Goal: Information Seeking & Learning: Understand process/instructions

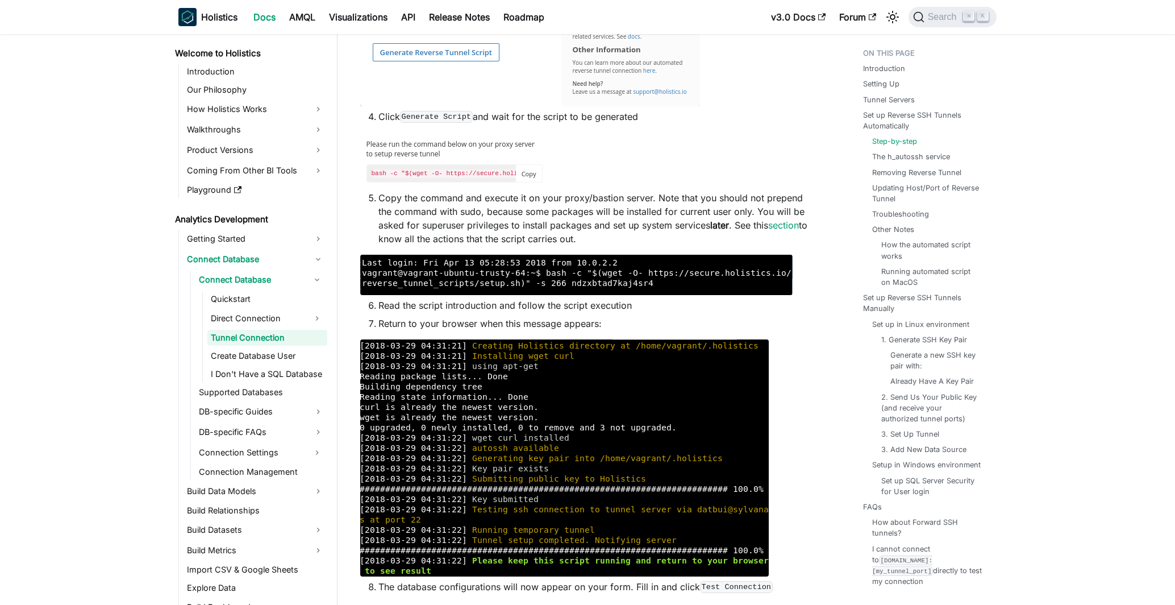
scroll to position [1166, 0]
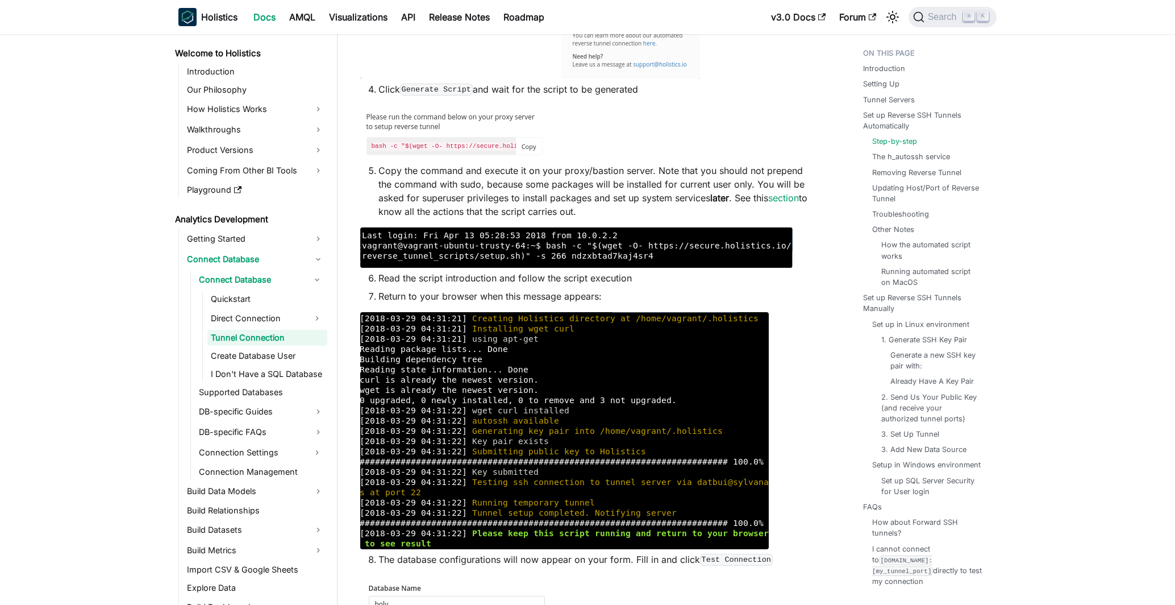
click at [640, 191] on li "Copy the command and execute it on your proxy/bastion server. Note that you sho…" at bounding box center [597, 191] width 439 height 55
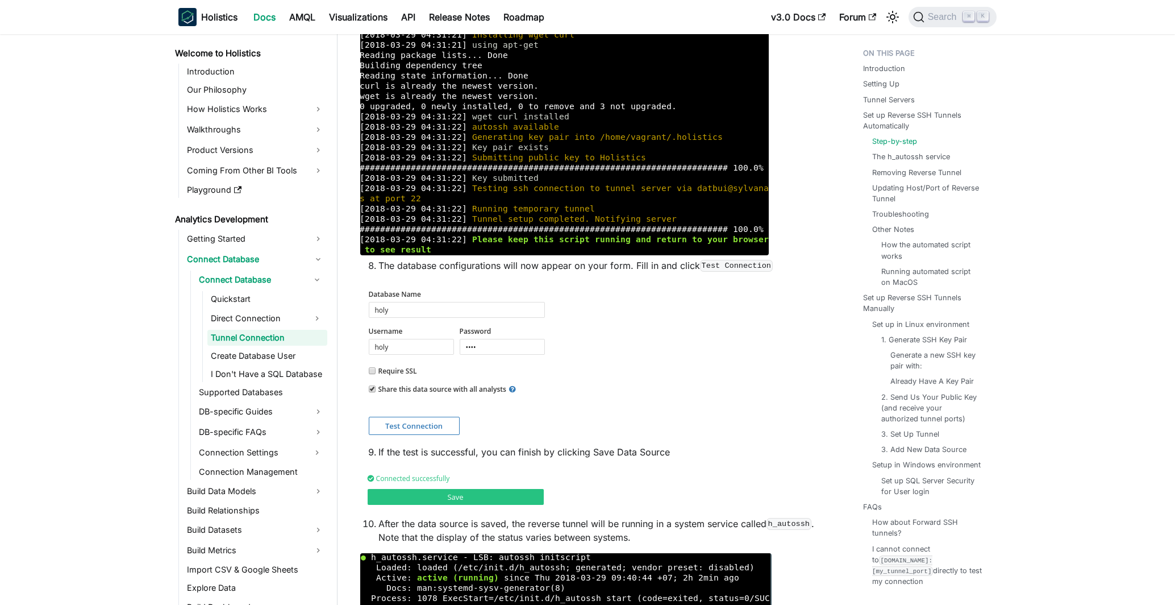
scroll to position [1462, 0]
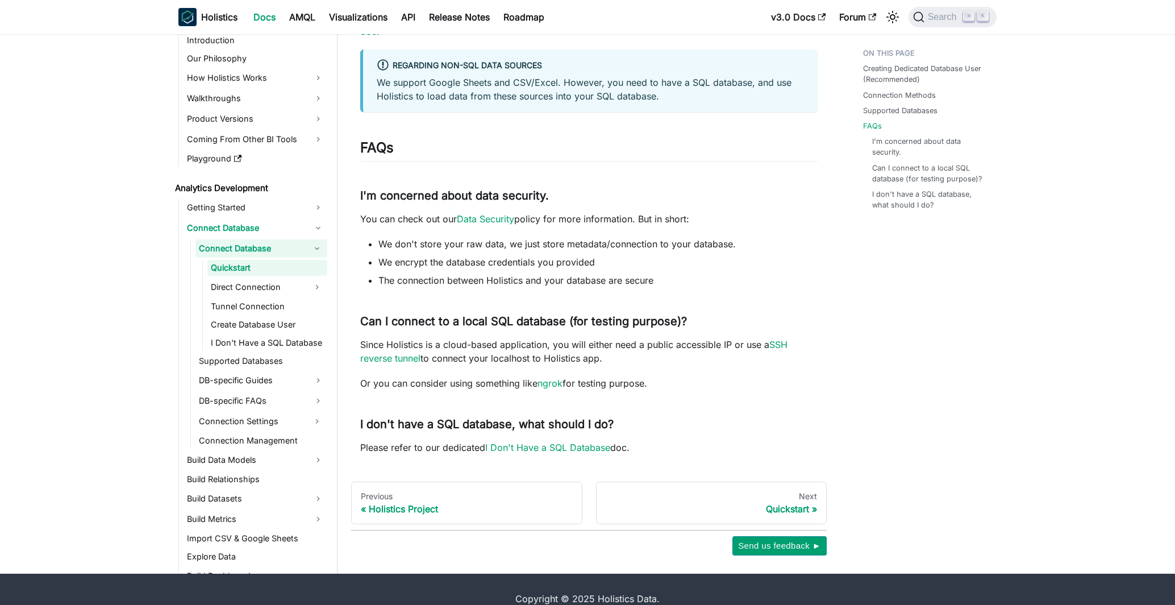
scroll to position [655, 0]
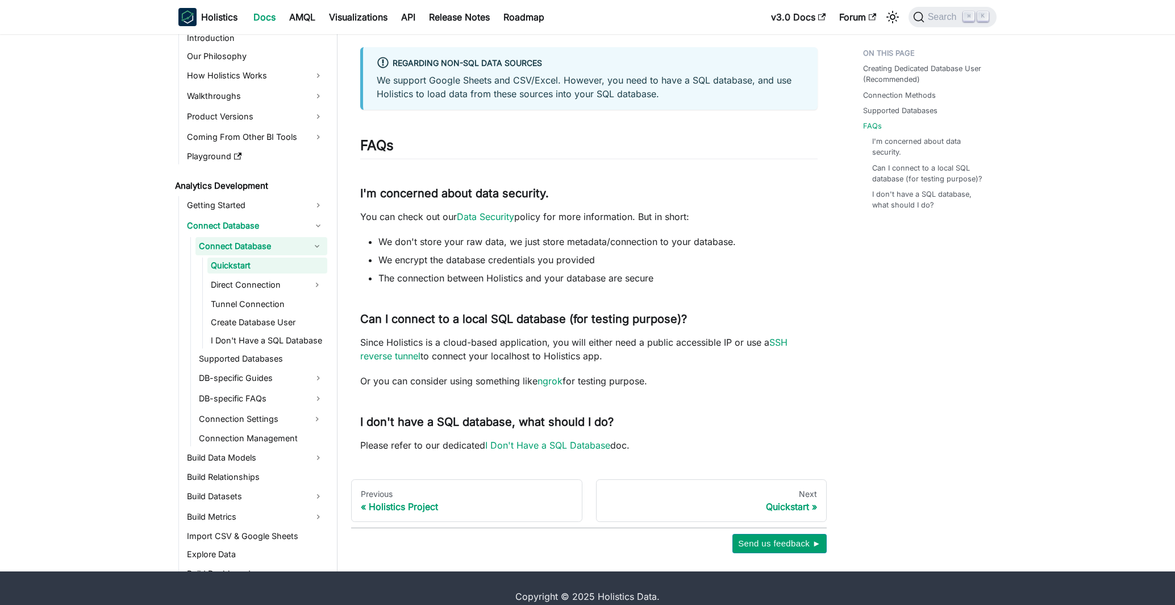
scroll to position [655, 0]
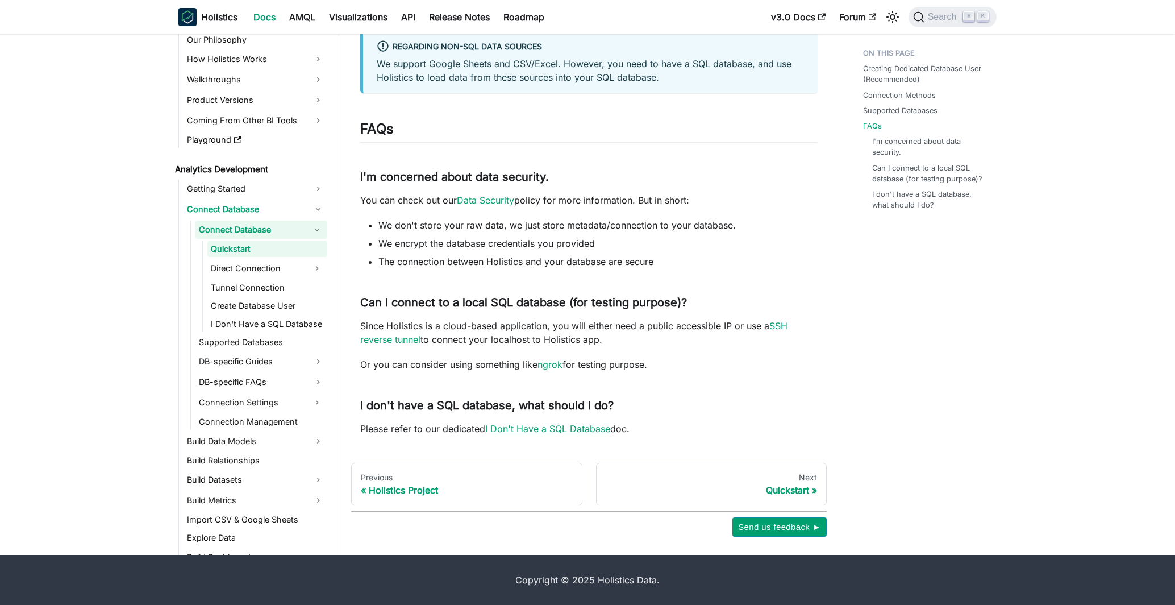
click at [588, 428] on link "I Don't Have a SQL Database" at bounding box center [547, 428] width 125 height 11
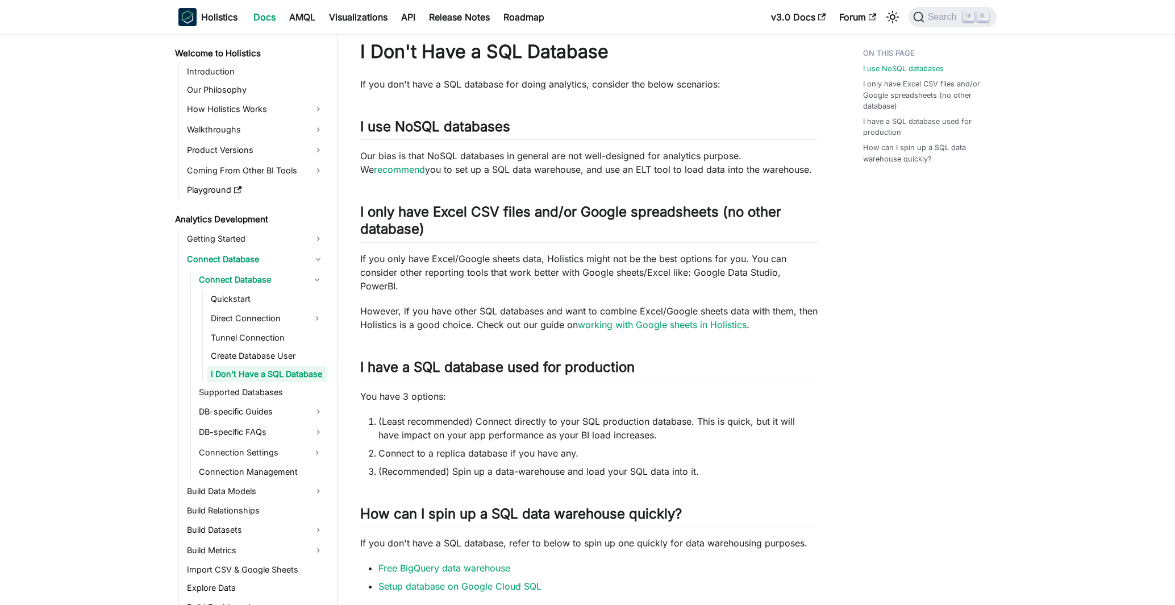
scroll to position [29, 0]
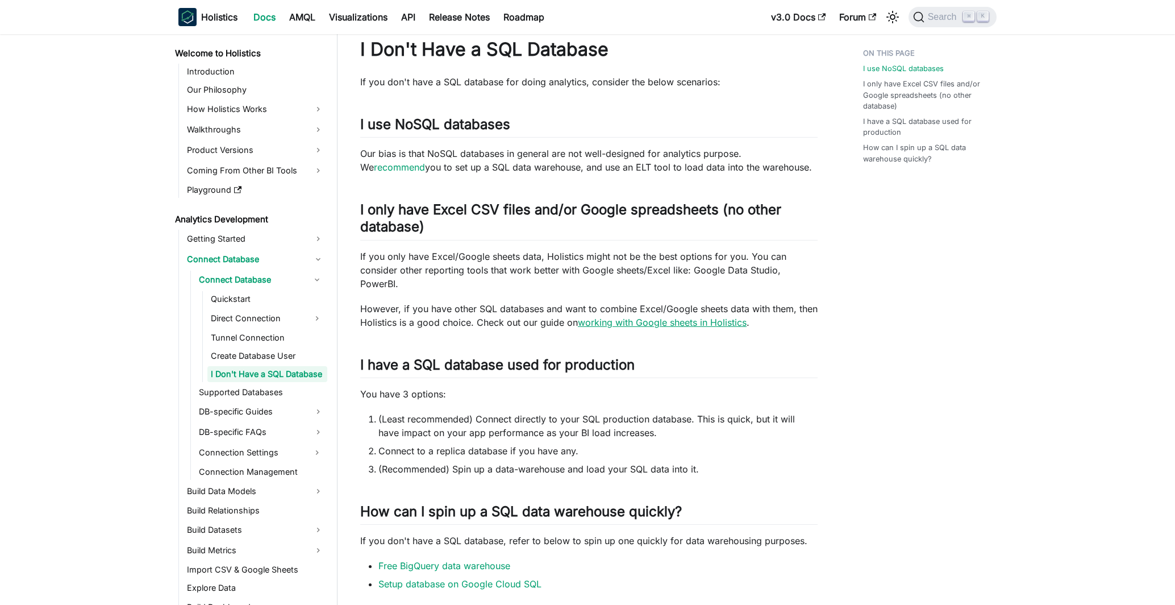
click at [696, 322] on link "working with Google sheets in Holistics" at bounding box center [662, 322] width 169 height 11
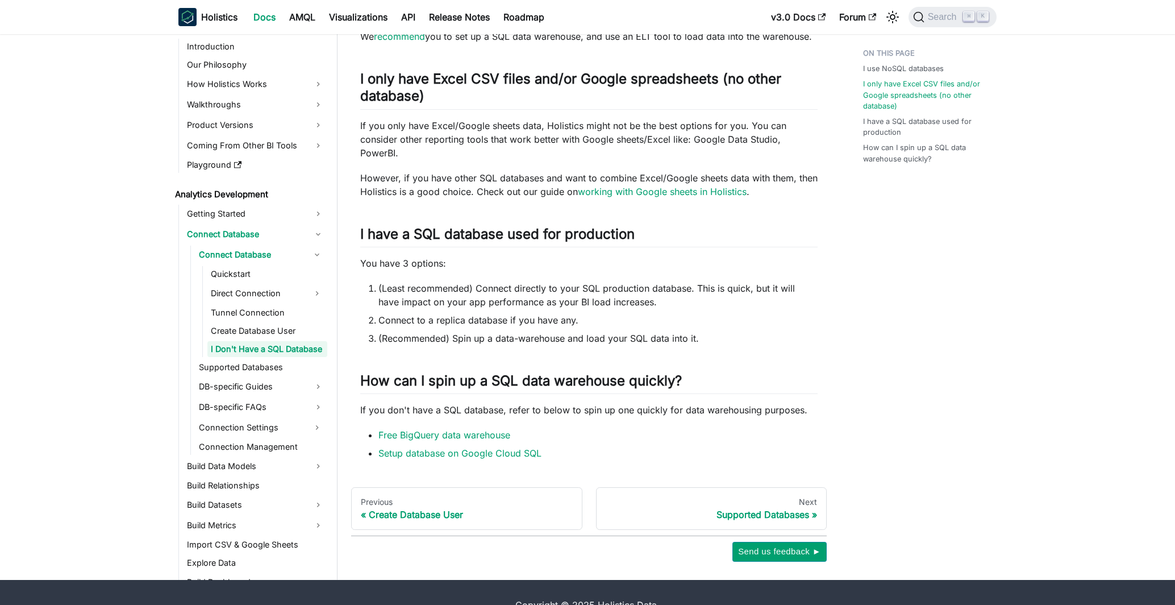
scroll to position [163, 0]
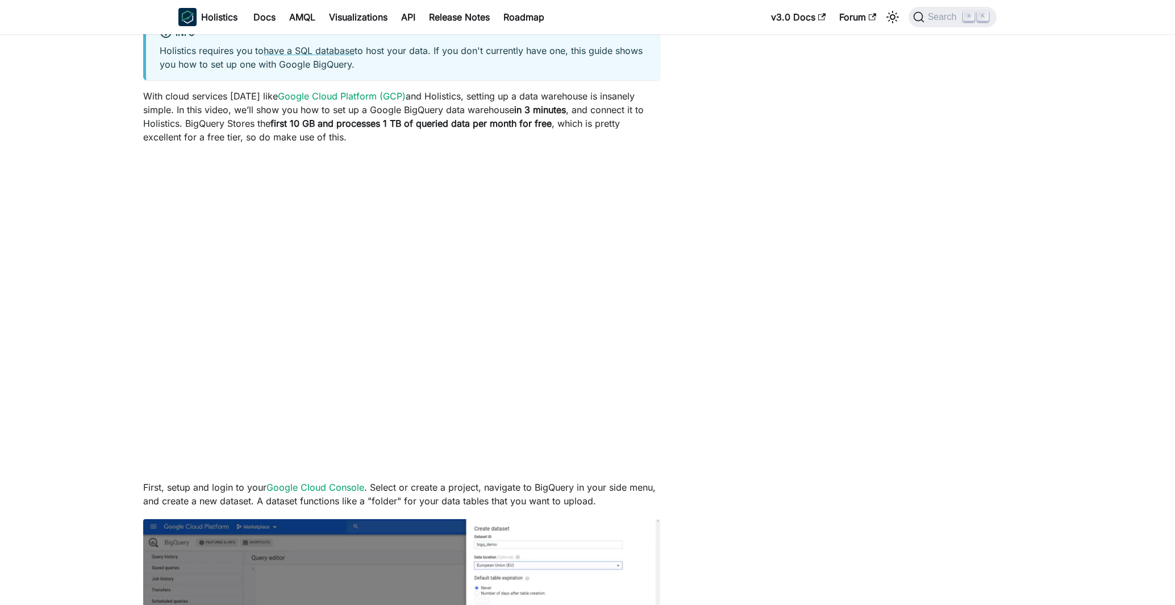
scroll to position [169, 0]
